Goal: Information Seeking & Learning: Find specific fact

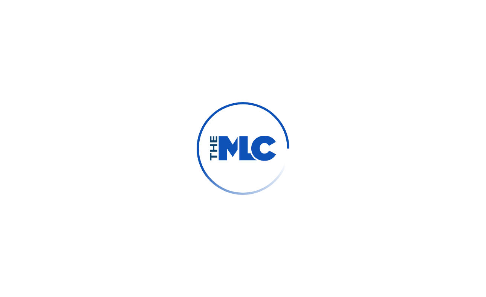
click at [416, 207] on div at bounding box center [243, 148] width 486 height 297
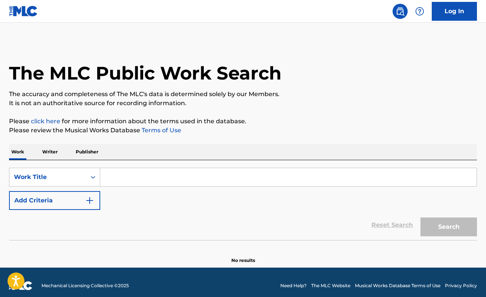
click at [130, 172] on input "Search Form" at bounding box center [288, 177] width 376 height 18
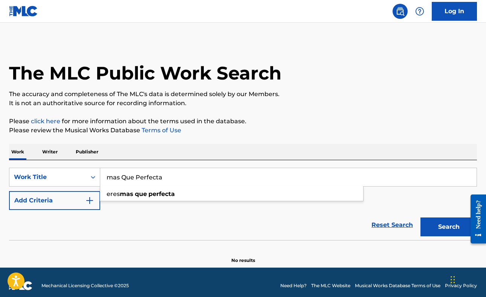
type input "mas Que Perfecta"
click at [420, 217] on button "Search" at bounding box center [448, 226] width 56 height 19
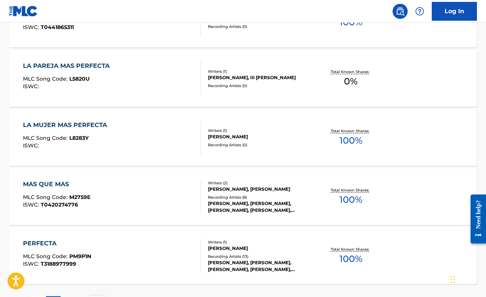
scroll to position [625, 0]
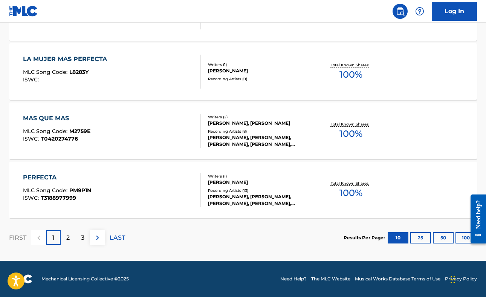
click at [66, 238] on div "2" at bounding box center [68, 237] width 15 height 15
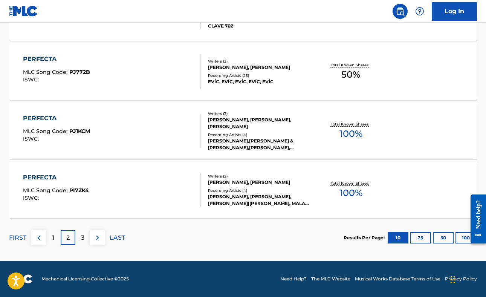
scroll to position [0, 0]
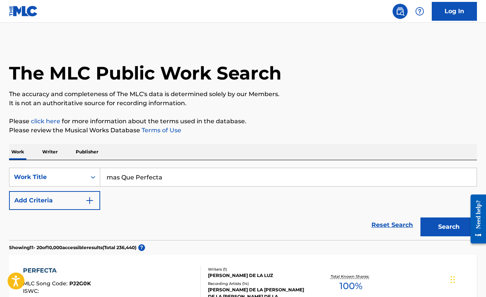
click at [66, 197] on button "Add Criteria" at bounding box center [54, 200] width 91 height 19
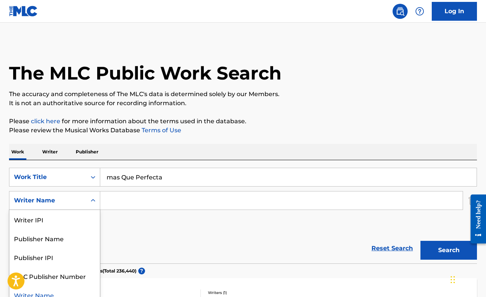
click at [69, 197] on div "Writer Name" at bounding box center [48, 200] width 68 height 9
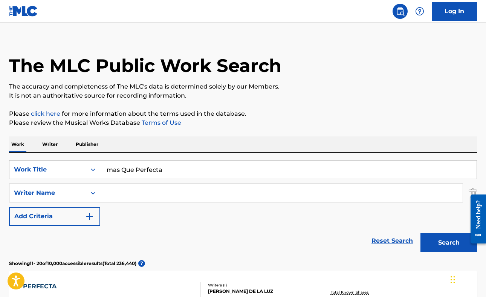
click at [166, 206] on div "SearchWithCriteria8d308e15-8c3e-4ff9-be88-0232618b4bca Work Title mas Que Perfe…" at bounding box center [243, 193] width 468 height 66
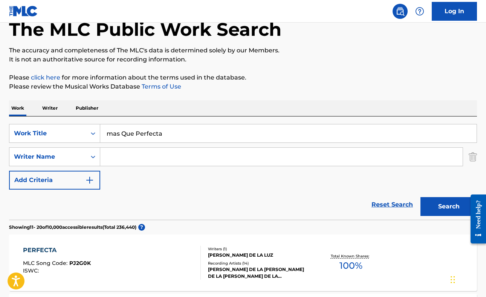
scroll to position [45, 0]
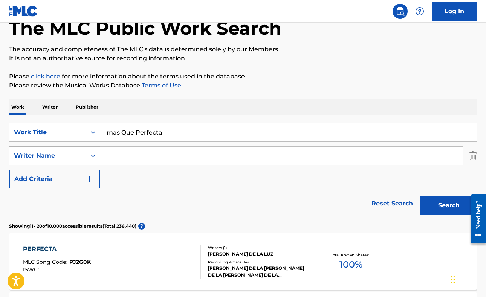
click at [91, 156] on icon "Search Form" at bounding box center [93, 156] width 8 height 8
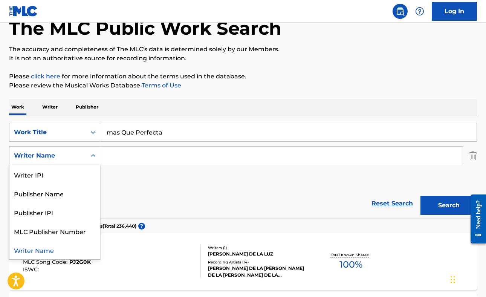
click at [58, 251] on div "Writer Name" at bounding box center [54, 249] width 90 height 19
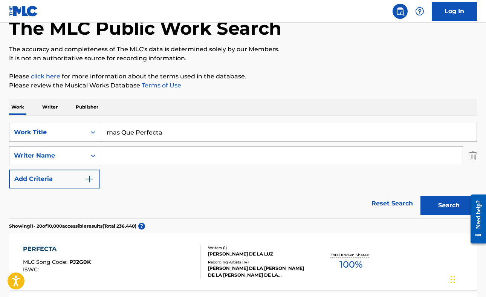
click at [125, 154] on input "Search Form" at bounding box center [281, 155] width 362 height 18
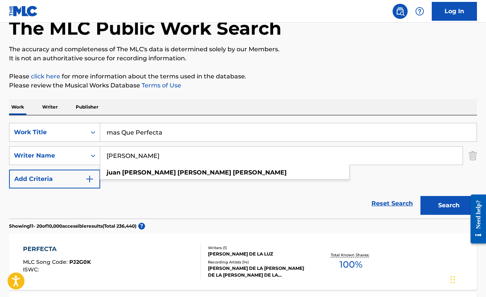
type input "[PERSON_NAME]"
click at [420, 196] on button "Search" at bounding box center [448, 205] width 56 height 19
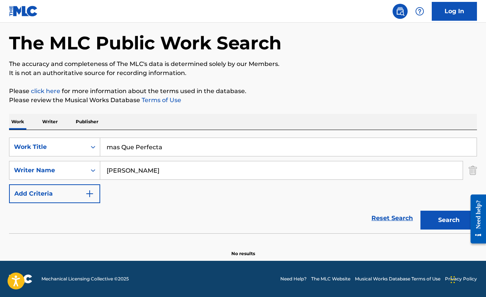
scroll to position [30, 0]
click at [440, 221] on button "Search" at bounding box center [448, 219] width 56 height 19
click at [233, 172] on input "[PERSON_NAME]" at bounding box center [281, 170] width 362 height 18
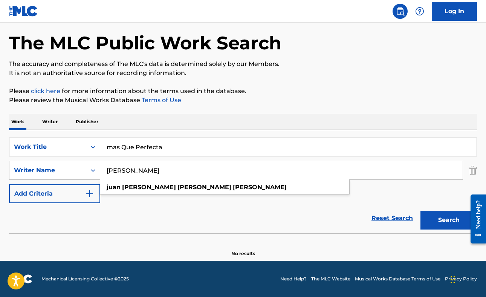
click at [233, 172] on input "[PERSON_NAME]" at bounding box center [281, 170] width 362 height 18
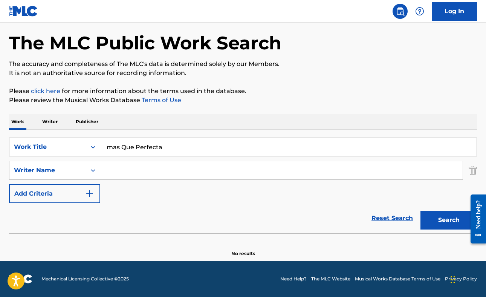
click at [450, 223] on button "Search" at bounding box center [448, 219] width 56 height 19
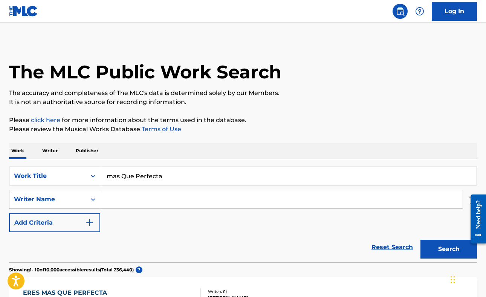
scroll to position [0, 0]
